Goal: Entertainment & Leisure: Consume media (video, audio)

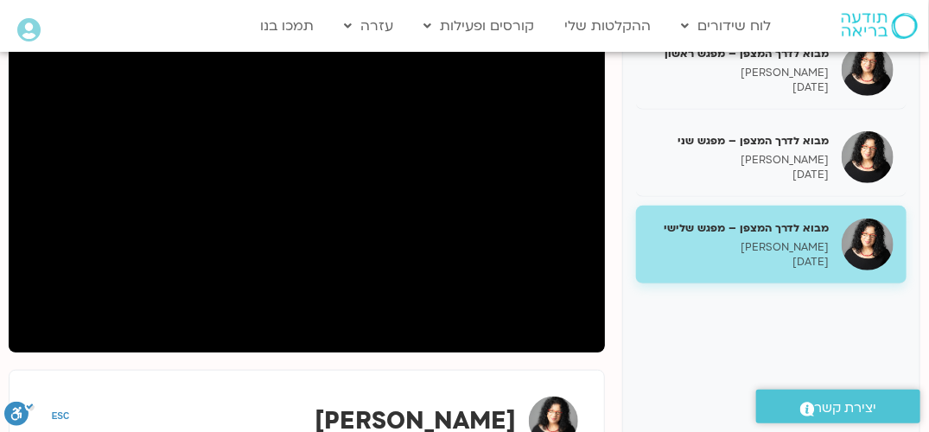
scroll to position [173, 0]
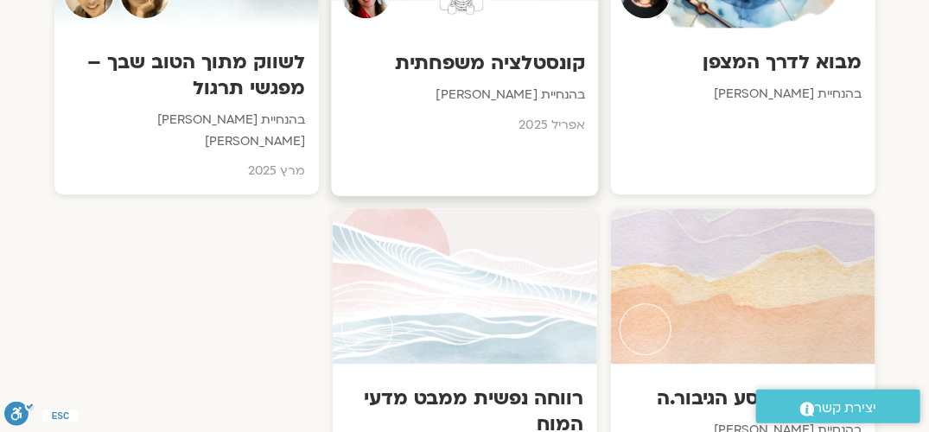
scroll to position [1556, 0]
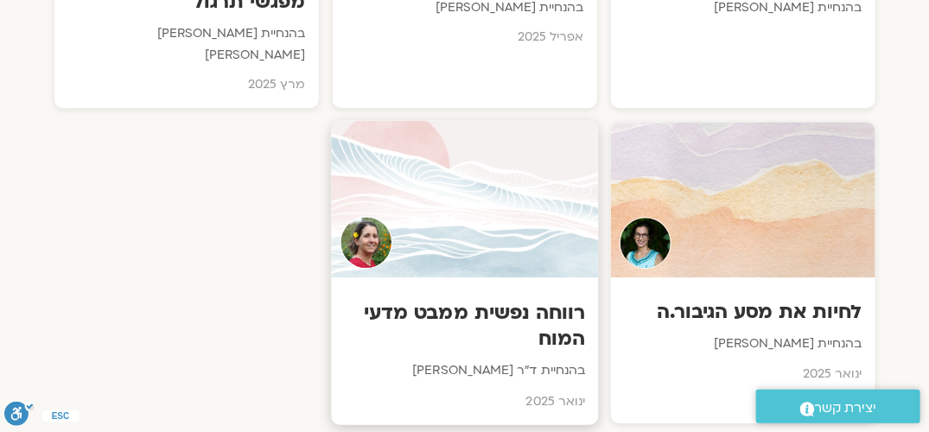
click at [499, 302] on h3 "רווחה נפשית ממבט מדעי המוח" at bounding box center [464, 325] width 241 height 53
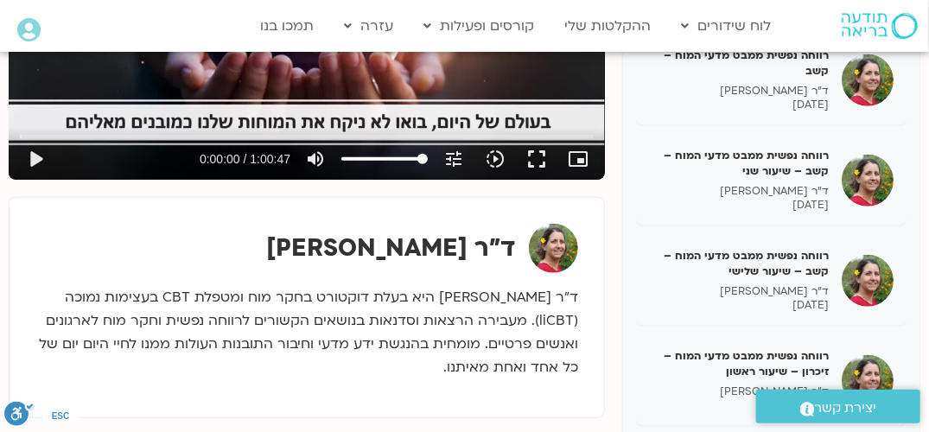
scroll to position [519, 0]
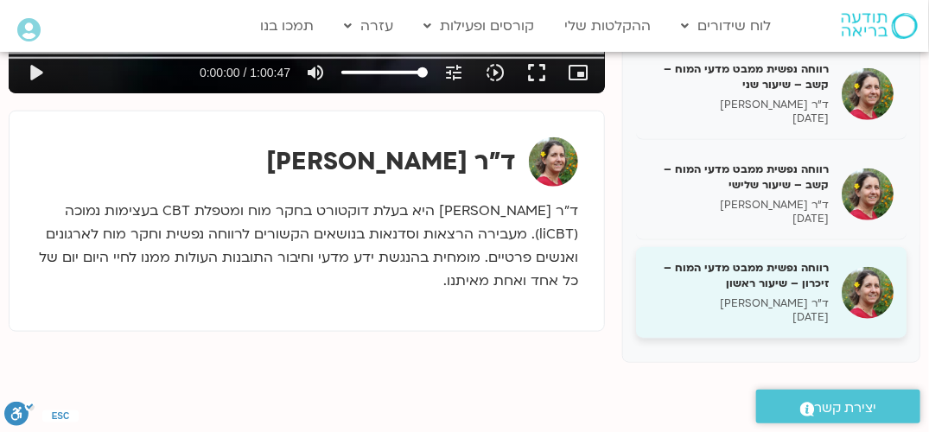
click at [795, 290] on h5 "רווחה נפשית ממבט מדעי המוח – זיכרון – שיעור ראשון" at bounding box center [739, 275] width 180 height 31
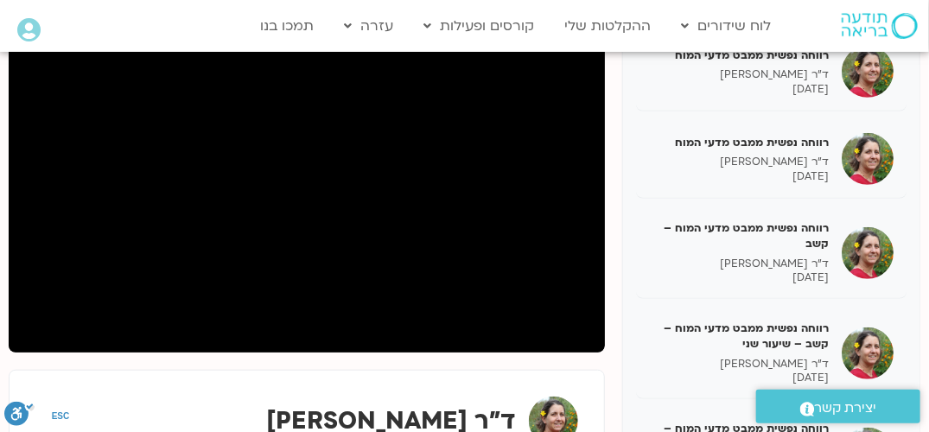
scroll to position [173, 0]
